Goal: Find specific page/section: Find specific page/section

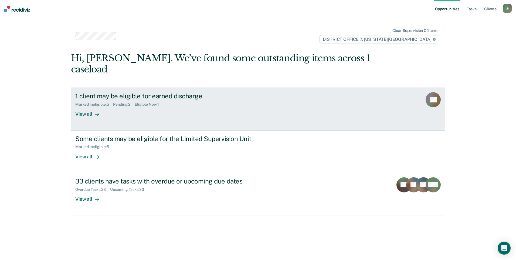
click at [95, 112] on icon at bounding box center [97, 114] width 4 height 4
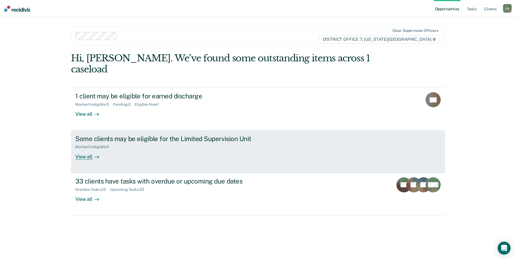
click at [83, 149] on div "View all" at bounding box center [90, 154] width 30 height 11
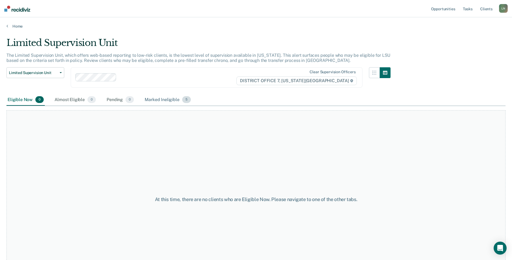
click at [157, 99] on div "Marked Ineligible 5" at bounding box center [168, 100] width 48 height 12
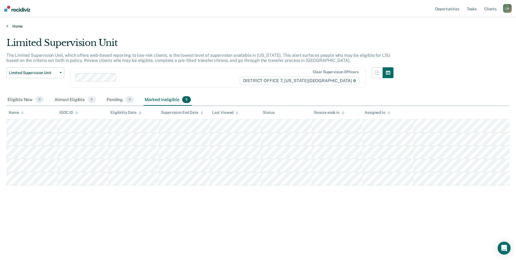
click at [176, 25] on link "Home" at bounding box center [257, 26] width 503 height 5
